Goal: Download file/media

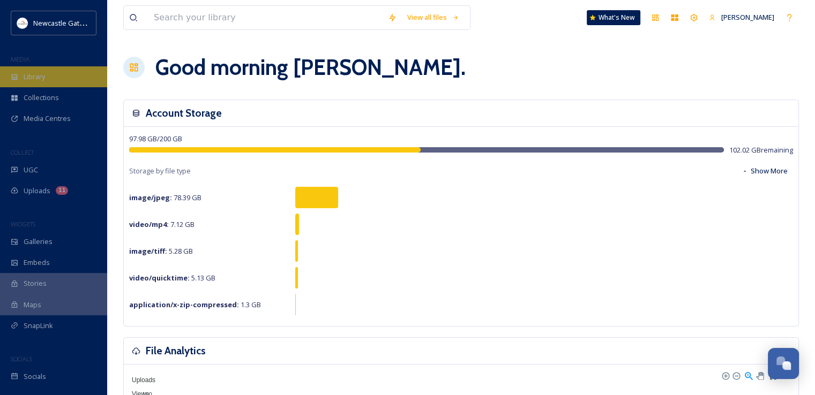
click at [60, 77] on div "Library" at bounding box center [53, 76] width 107 height 21
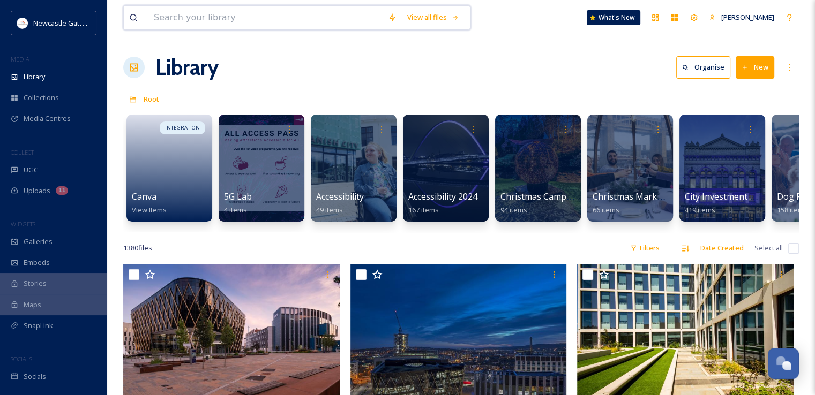
click at [206, 12] on input at bounding box center [265, 18] width 234 height 24
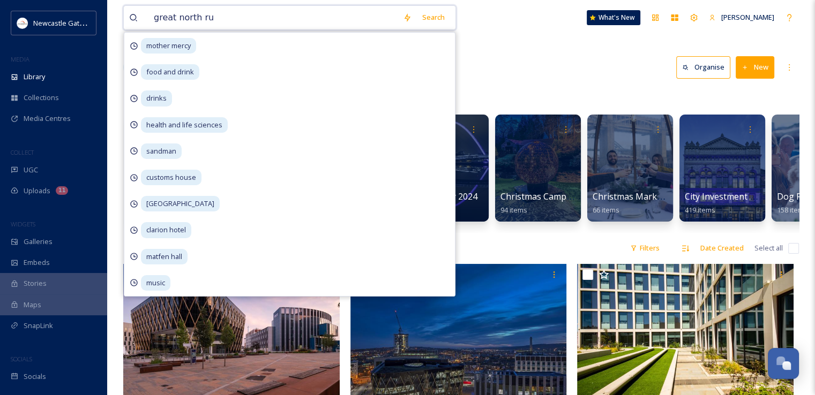
type input "great north run"
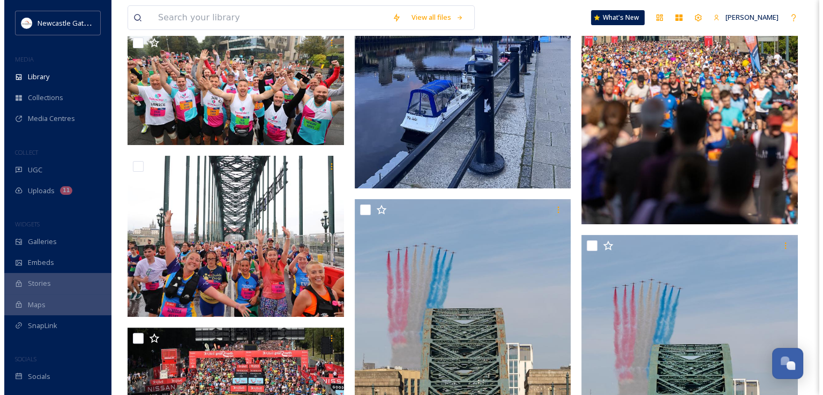
scroll to position [247, 0]
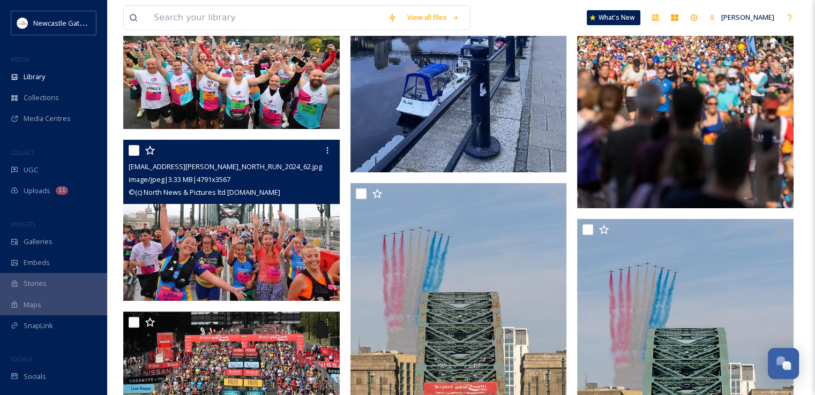
click at [310, 239] on img at bounding box center [231, 220] width 216 height 161
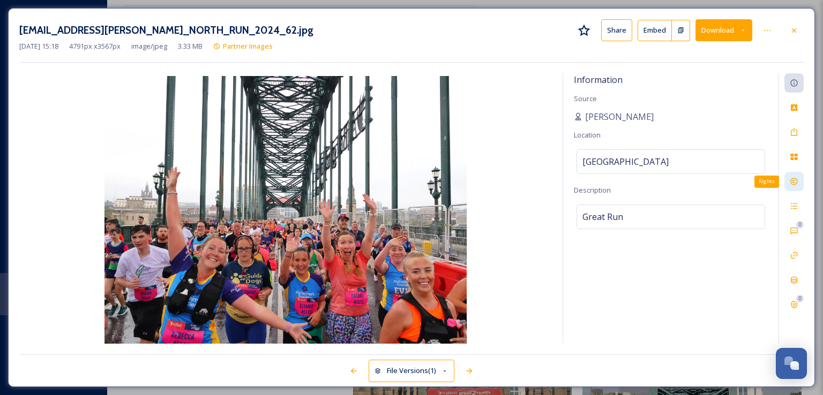
click at [796, 183] on icon at bounding box center [793, 181] width 7 height 7
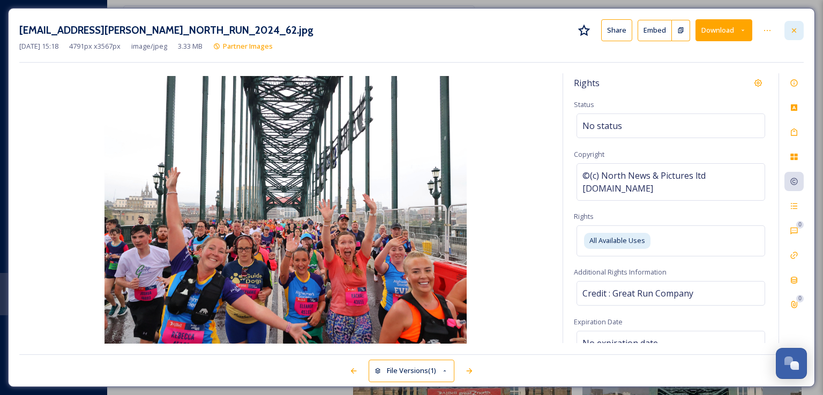
click at [789, 35] on div at bounding box center [793, 30] width 19 height 19
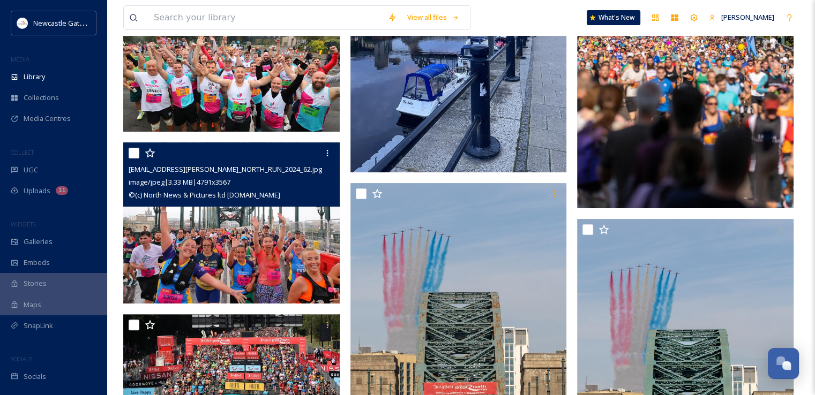
click at [301, 224] on img at bounding box center [231, 222] width 216 height 161
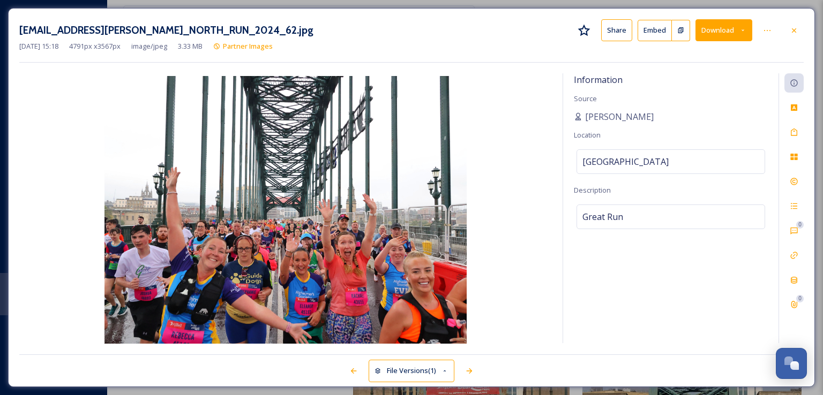
click at [718, 36] on button "Download" at bounding box center [723, 30] width 57 height 22
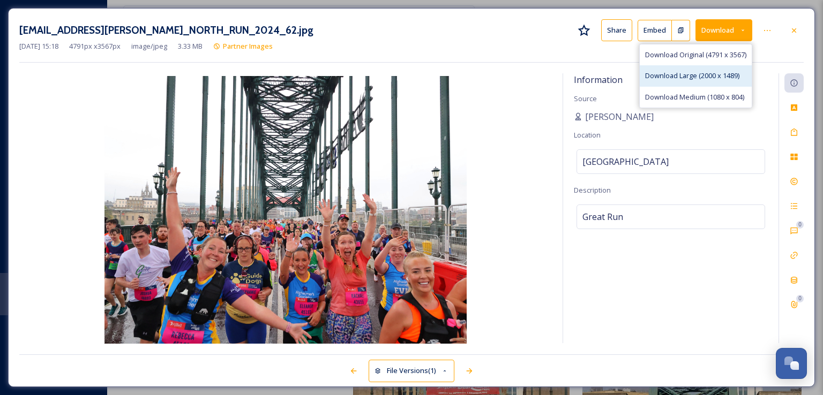
click at [697, 79] on span "Download Large (2000 x 1489)" at bounding box center [692, 76] width 94 height 10
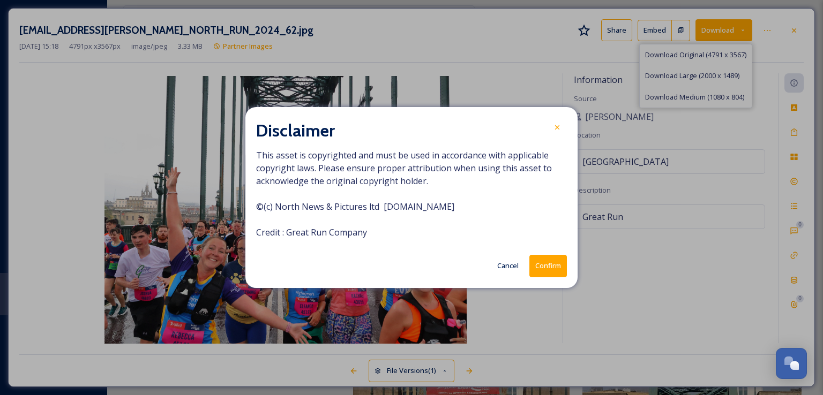
click at [550, 258] on button "Confirm" at bounding box center [547, 266] width 37 height 22
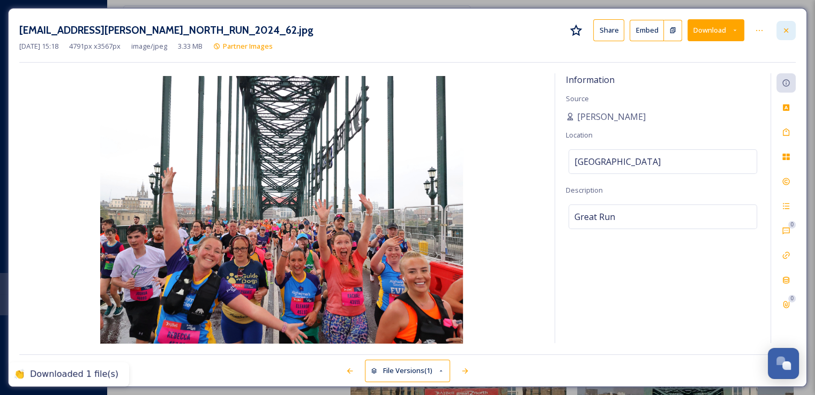
click at [782, 36] on div at bounding box center [785, 30] width 19 height 19
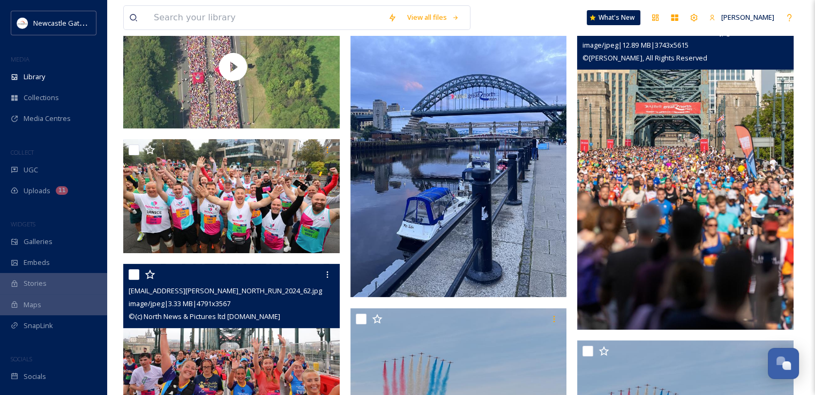
scroll to position [125, 0]
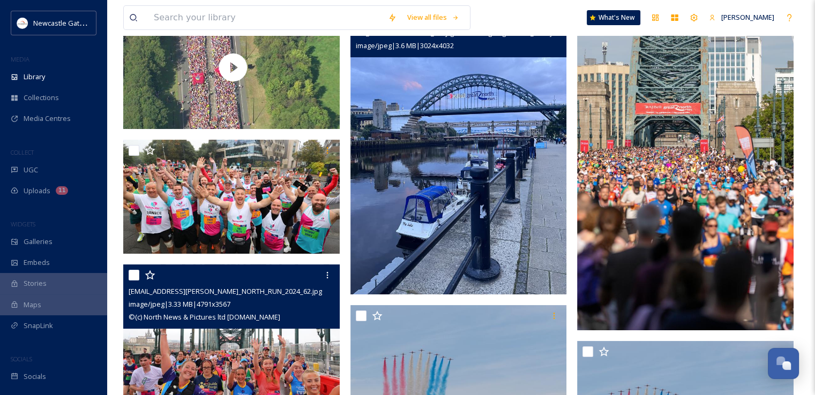
click at [462, 137] on img at bounding box center [458, 150] width 216 height 288
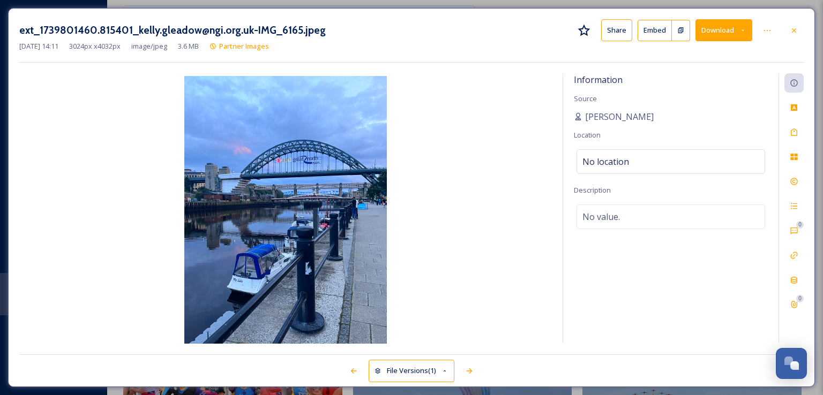
click at [740, 29] on icon at bounding box center [742, 30] width 7 height 7
click at [797, 183] on icon at bounding box center [793, 181] width 7 height 7
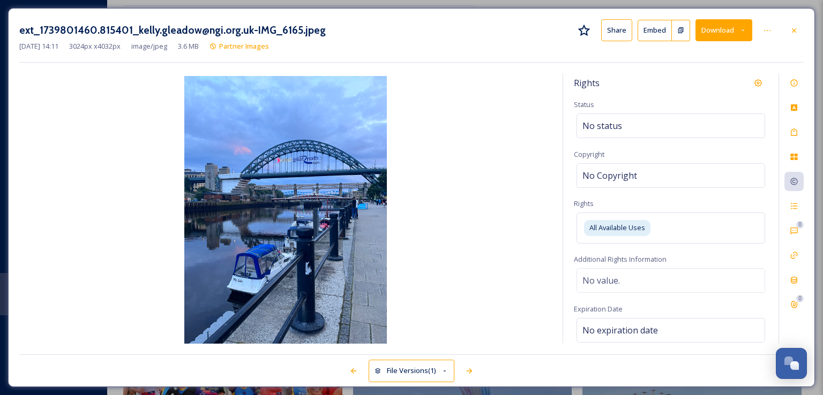
click at [712, 33] on button "Download" at bounding box center [723, 30] width 57 height 22
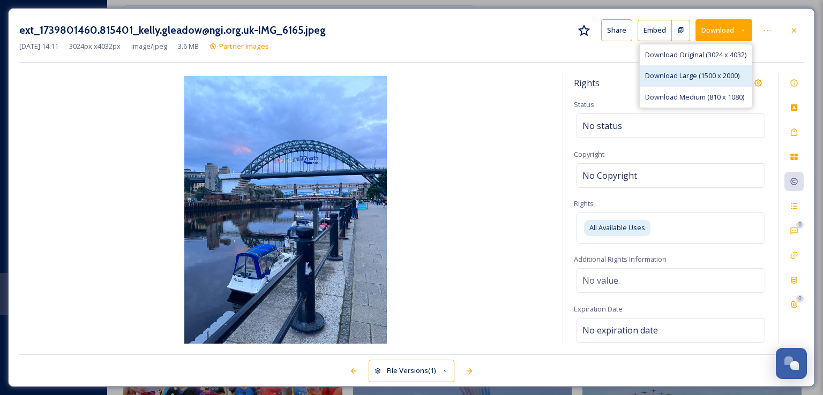
click at [690, 76] on span "Download Large (1500 x 2000)" at bounding box center [692, 76] width 94 height 10
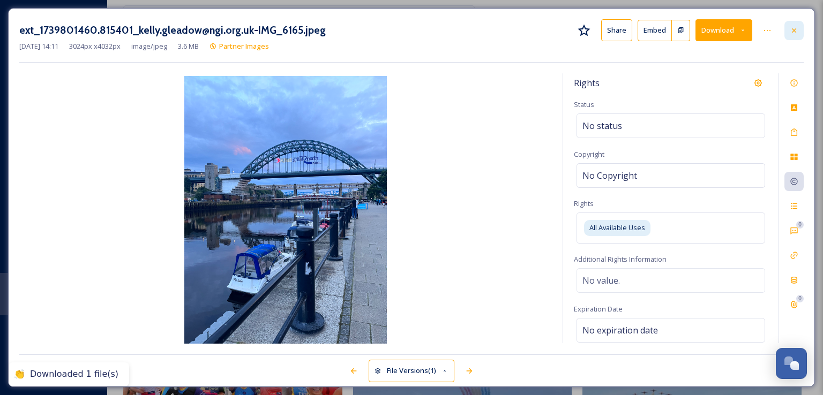
click at [788, 35] on div at bounding box center [793, 30] width 19 height 19
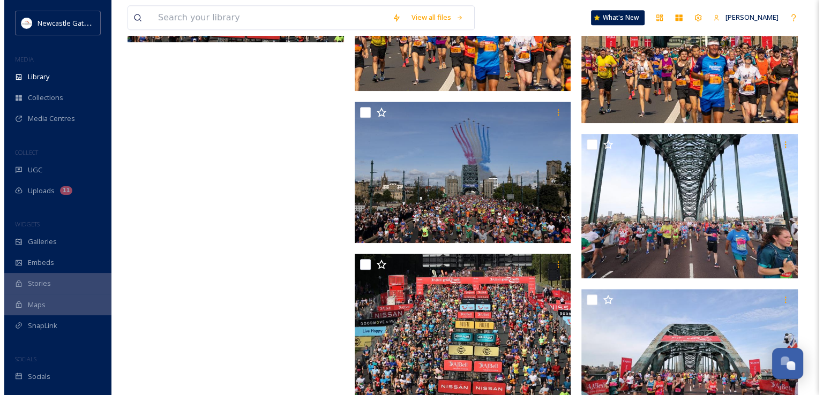
scroll to position [663, 0]
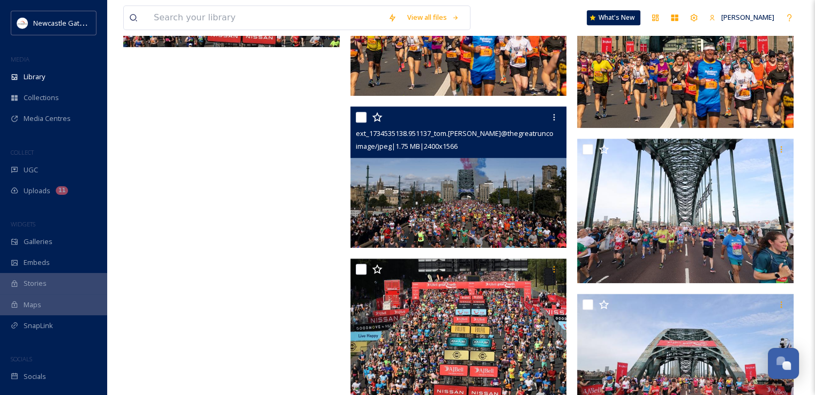
click at [392, 182] on img at bounding box center [458, 177] width 216 height 141
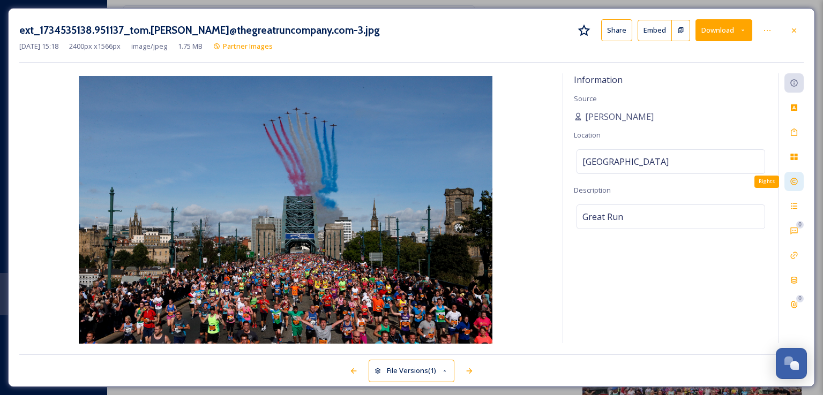
click at [796, 183] on icon at bounding box center [793, 181] width 7 height 7
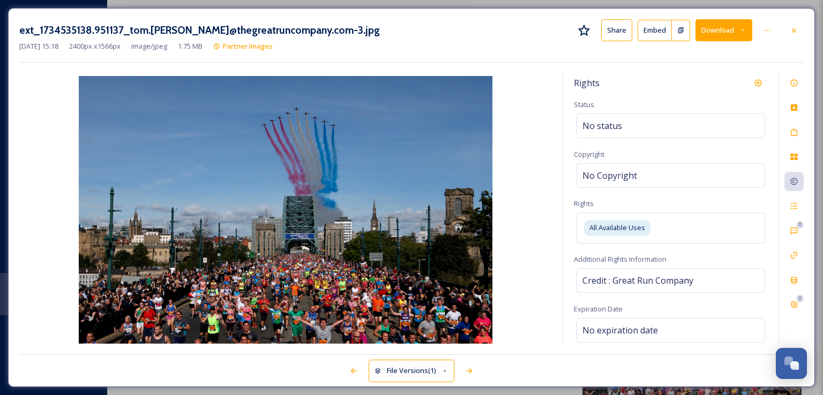
click at [726, 33] on button "Download" at bounding box center [723, 30] width 57 height 22
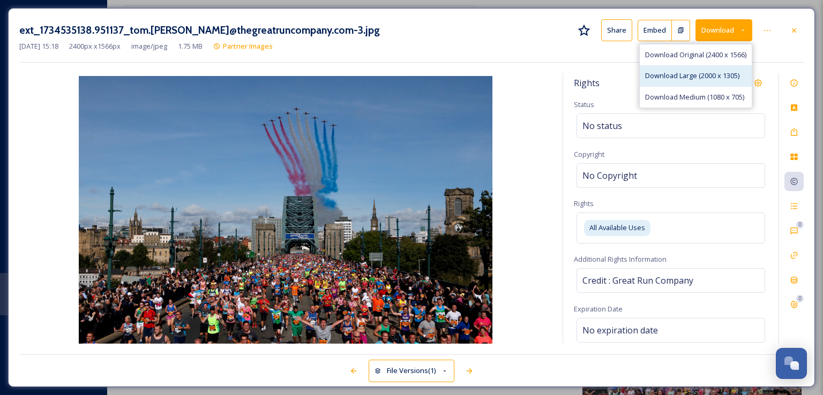
click at [710, 80] on span "Download Large (2000 x 1305)" at bounding box center [692, 76] width 94 height 10
